Goal: Information Seeking & Learning: Learn about a topic

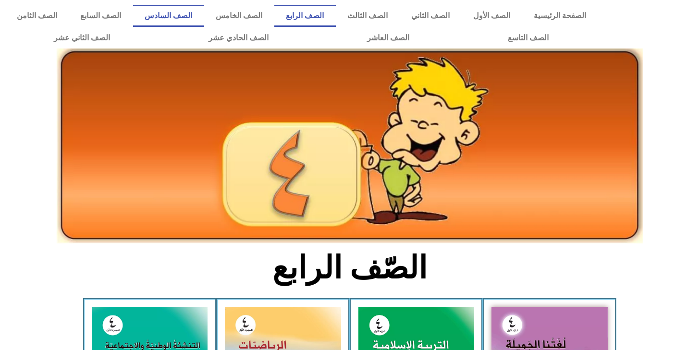
click at [204, 17] on link "الصف السادس" at bounding box center [168, 16] width 71 height 22
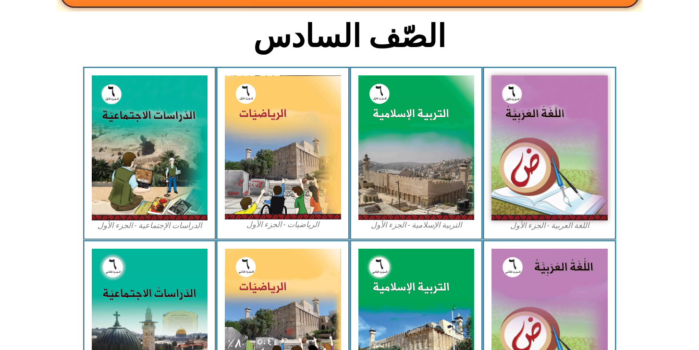
scroll to position [243, 0]
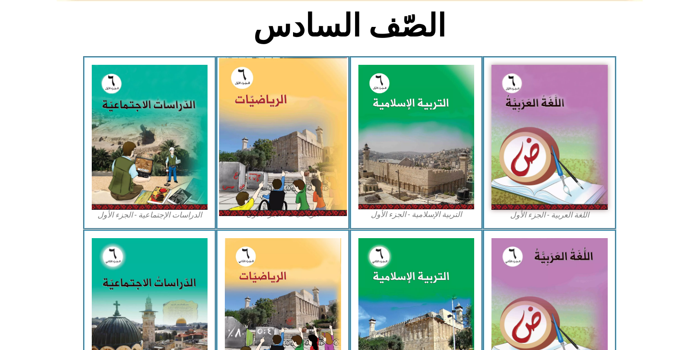
click at [269, 147] on img at bounding box center [283, 137] width 128 height 159
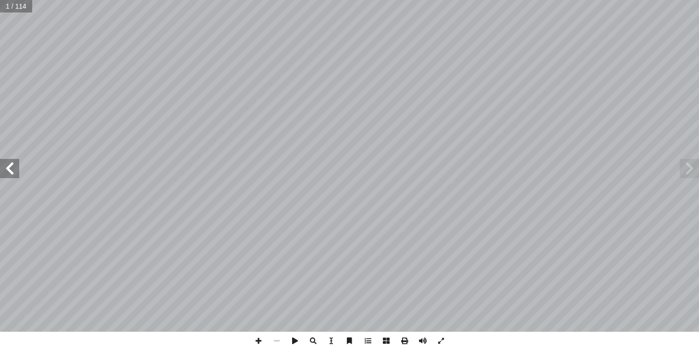
click at [7, 175] on span at bounding box center [9, 168] width 19 height 19
click at [6, 175] on span at bounding box center [9, 168] width 19 height 19
click at [8, 175] on span at bounding box center [9, 168] width 19 height 19
click at [6, 174] on span at bounding box center [9, 168] width 19 height 19
click at [7, 174] on span at bounding box center [9, 168] width 19 height 19
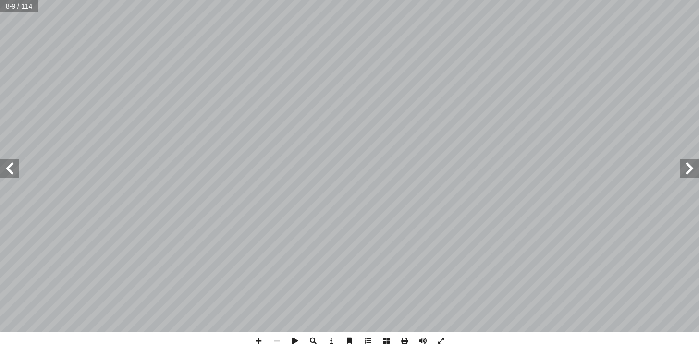
click at [7, 174] on span at bounding box center [9, 168] width 19 height 19
click at [7, 172] on span at bounding box center [9, 168] width 19 height 19
click at [8, 167] on span at bounding box center [9, 168] width 19 height 19
click at [7, 167] on span at bounding box center [9, 168] width 19 height 19
click at [7, 166] on span at bounding box center [9, 168] width 19 height 19
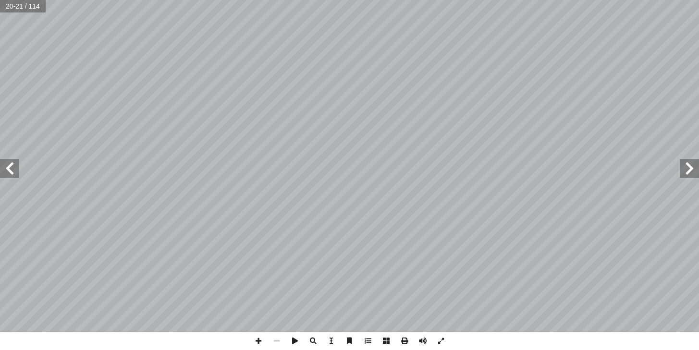
click at [688, 175] on span at bounding box center [689, 168] width 19 height 19
